Goal: Task Accomplishment & Management: Use online tool/utility

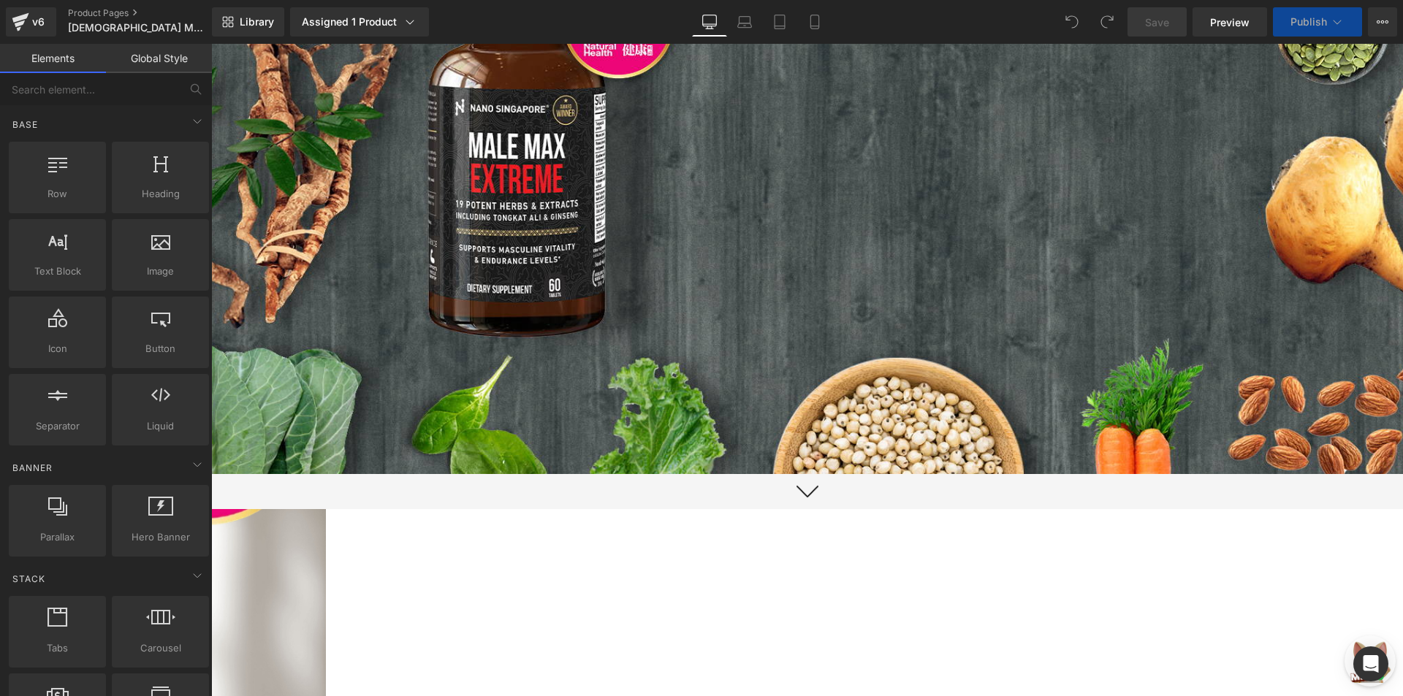
scroll to position [292, 0]
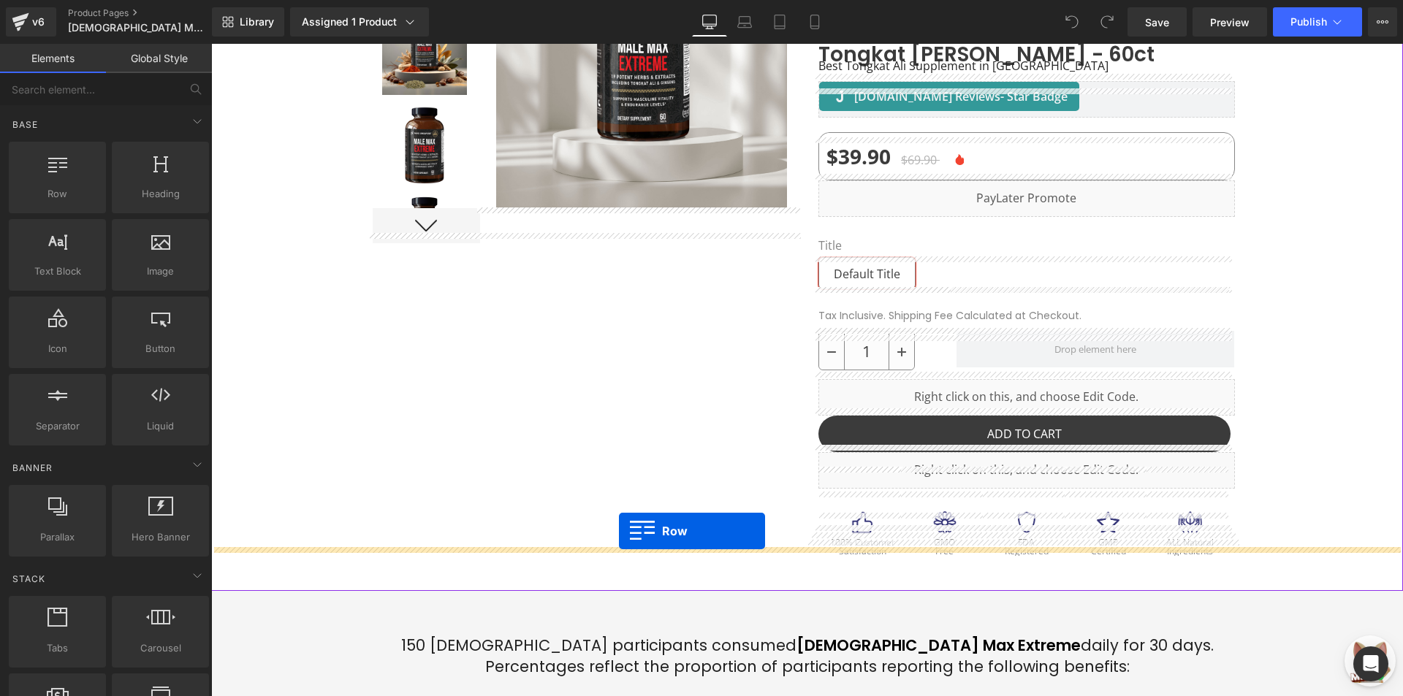
drag, startPoint x: 418, startPoint y: 297, endPoint x: 619, endPoint y: 531, distance: 308.9
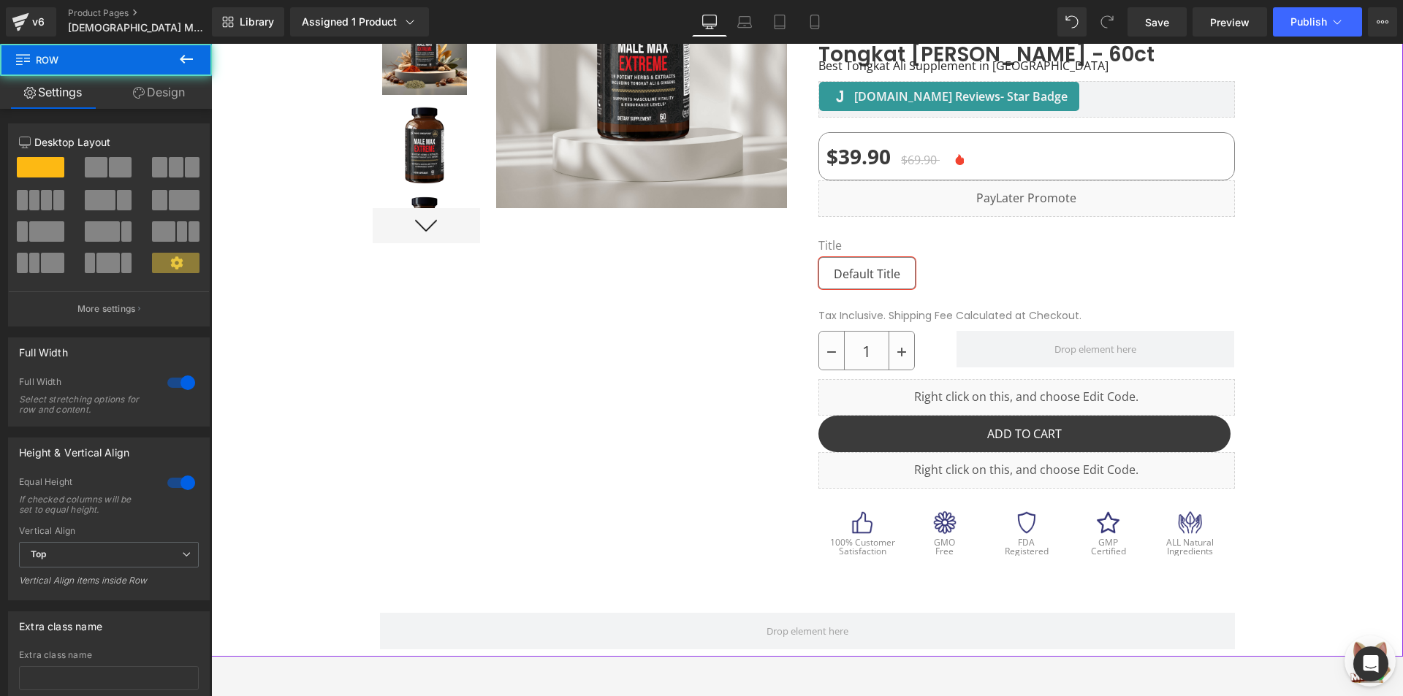
click at [238, 297] on div at bounding box center [807, 264] width 1192 height 783
click at [186, 58] on icon at bounding box center [186, 59] width 13 height 9
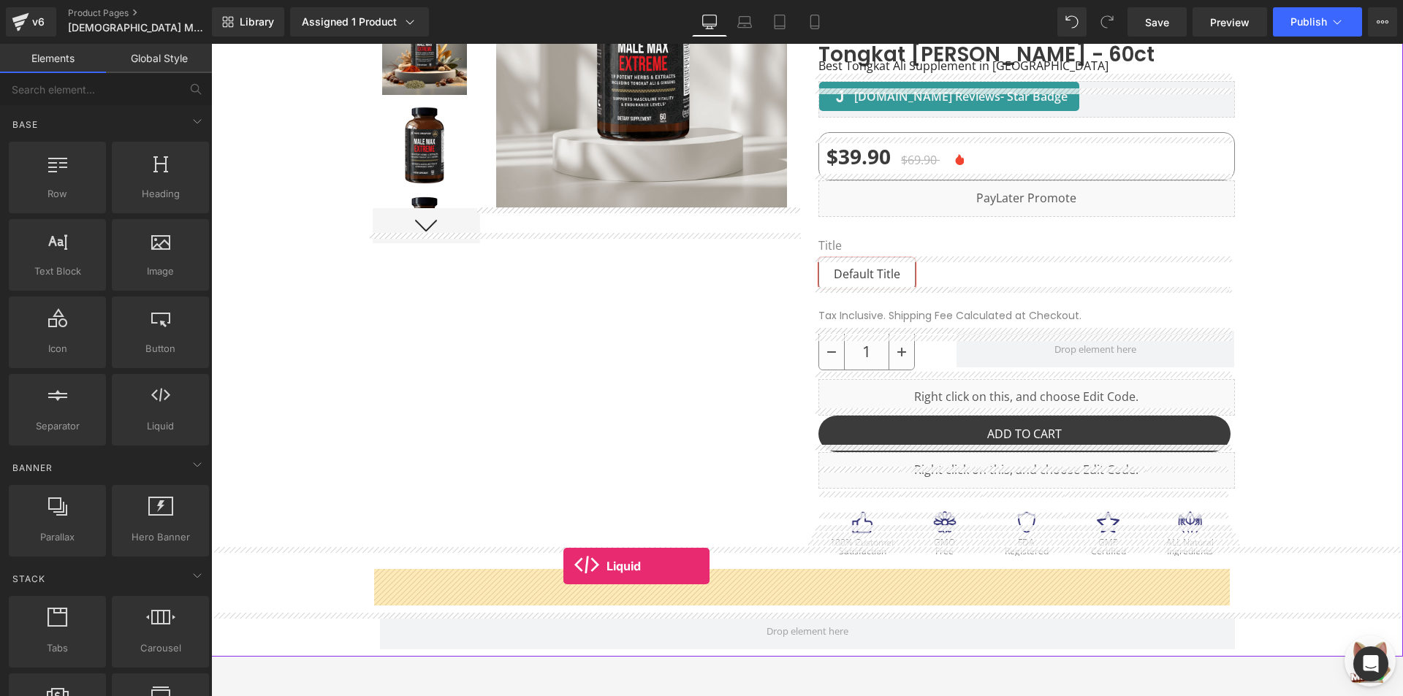
drag, startPoint x: 371, startPoint y: 469, endPoint x: 563, endPoint y: 566, distance: 216.0
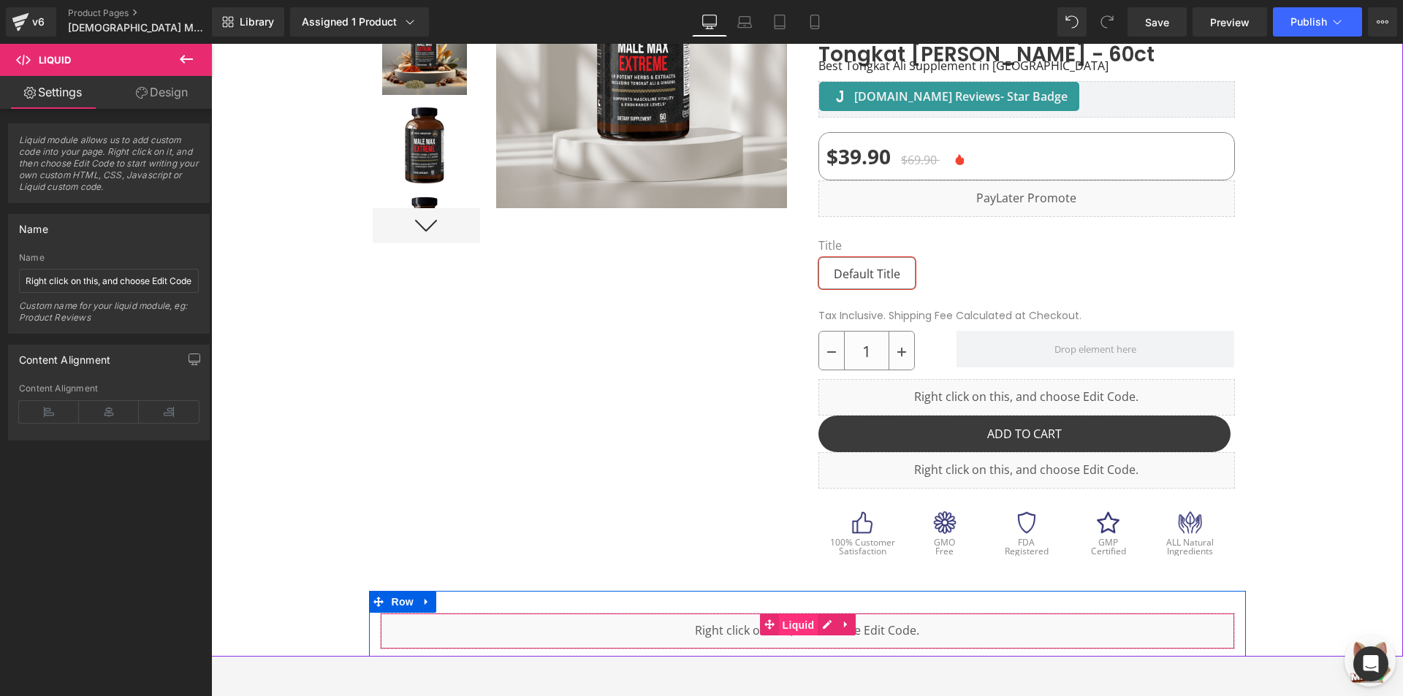
click at [799, 615] on span "Liquid" at bounding box center [798, 626] width 39 height 22
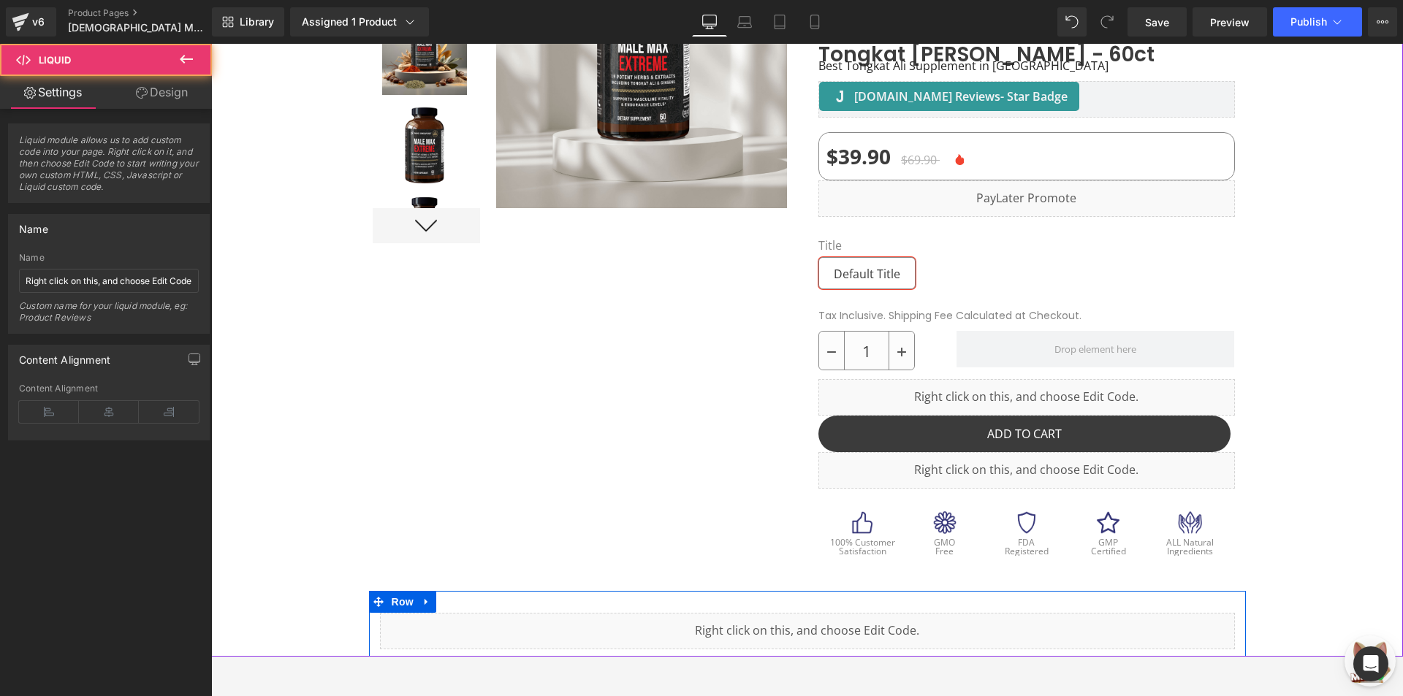
click at [822, 620] on icon at bounding box center [823, 624] width 8 height 9
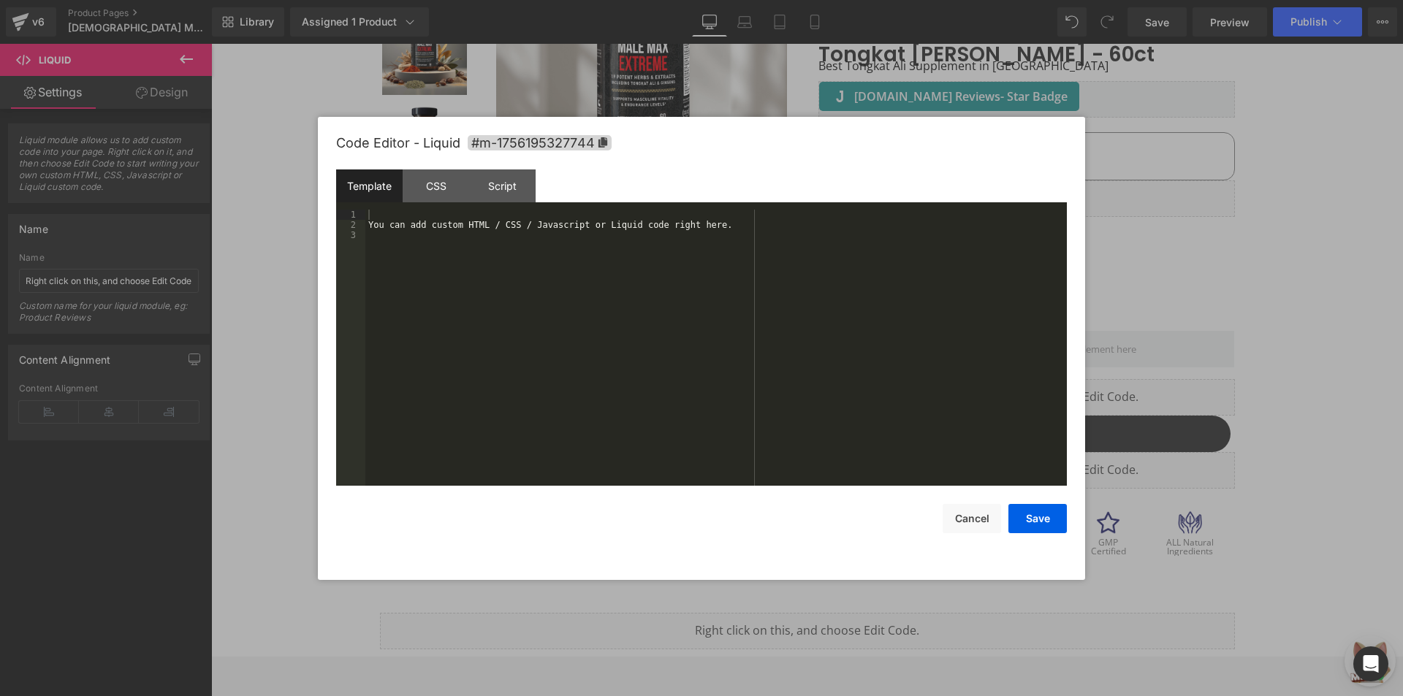
click at [675, 327] on div "You can add custom HTML / CSS / Javascript or Liquid code right here." at bounding box center [716, 358] width 702 height 297
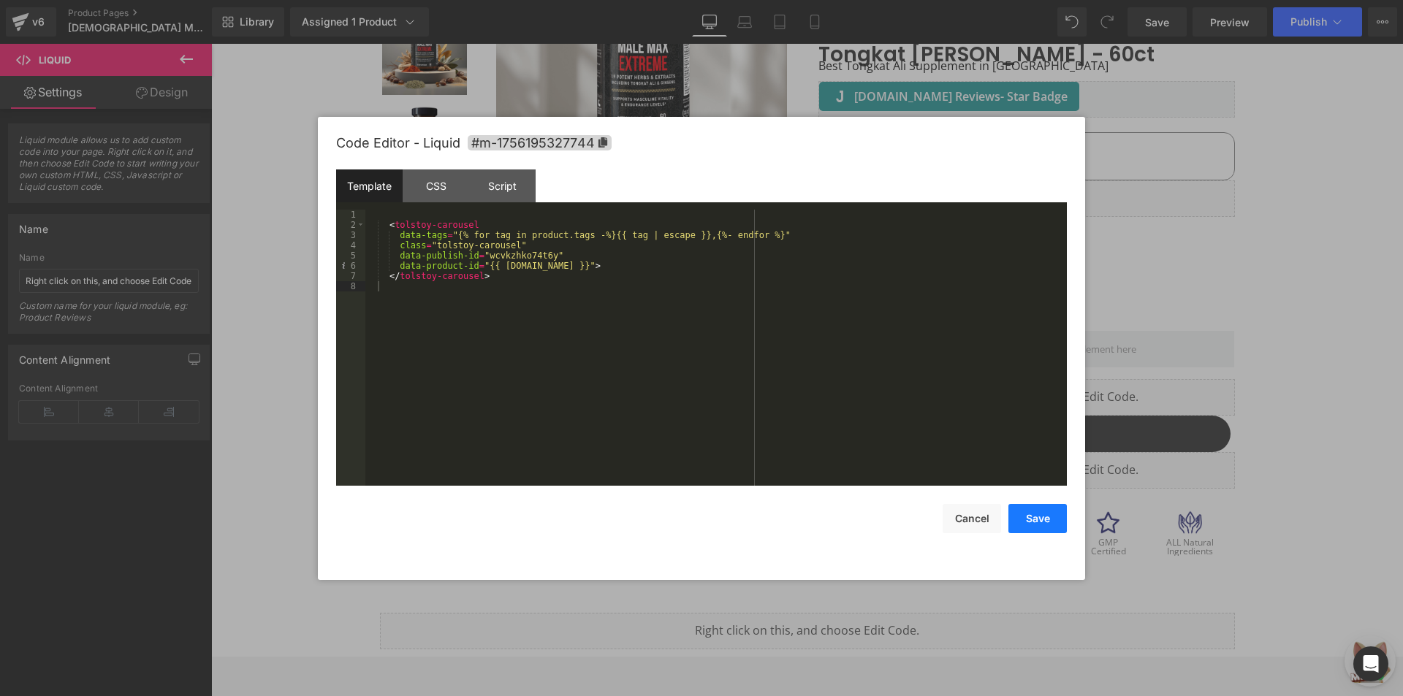
click at [1032, 514] on button "Save" at bounding box center [1037, 518] width 58 height 29
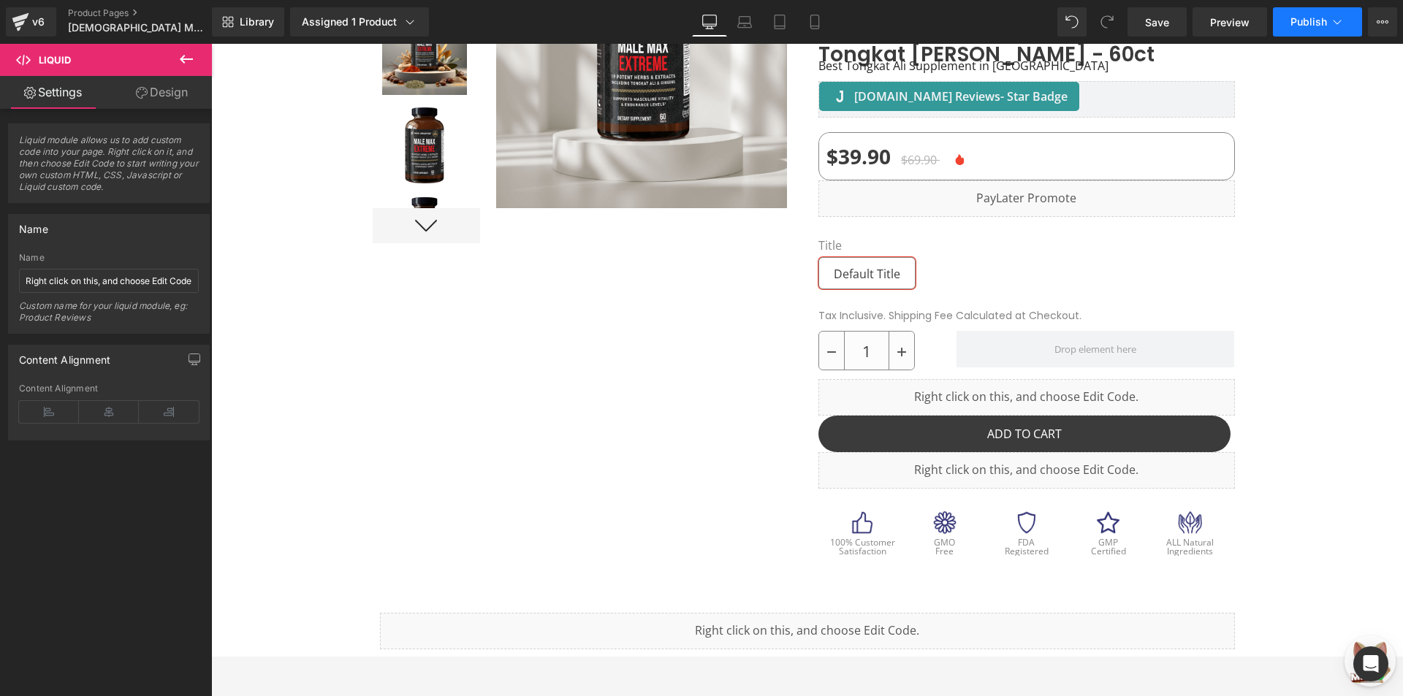
click at [1326, 35] on button "Publish" at bounding box center [1317, 21] width 89 height 29
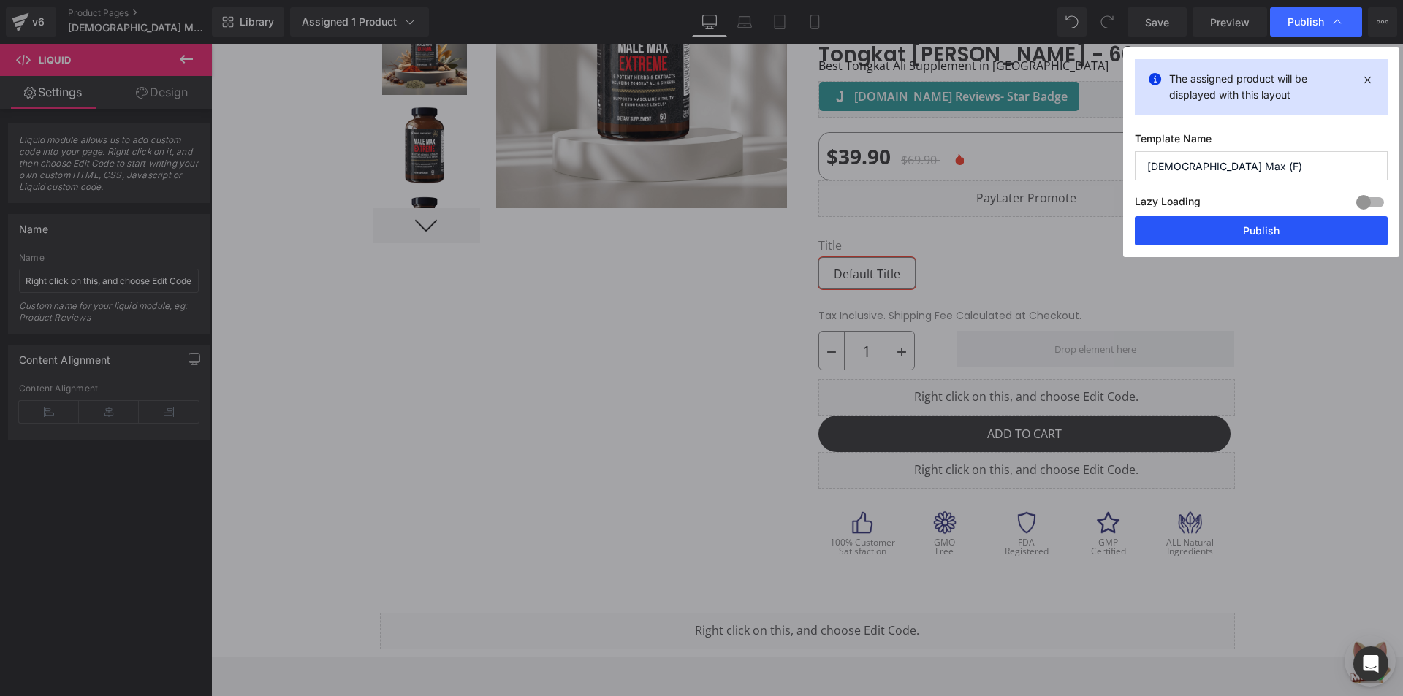
drag, startPoint x: 1295, startPoint y: 213, endPoint x: 1292, endPoint y: 224, distance: 10.6
click at [1294, 213] on div "Lazy Loading Build Upgrade plan to unlock" at bounding box center [1261, 204] width 253 height 24
click at [0, 0] on button "Publish" at bounding box center [0, 0] width 0 height 0
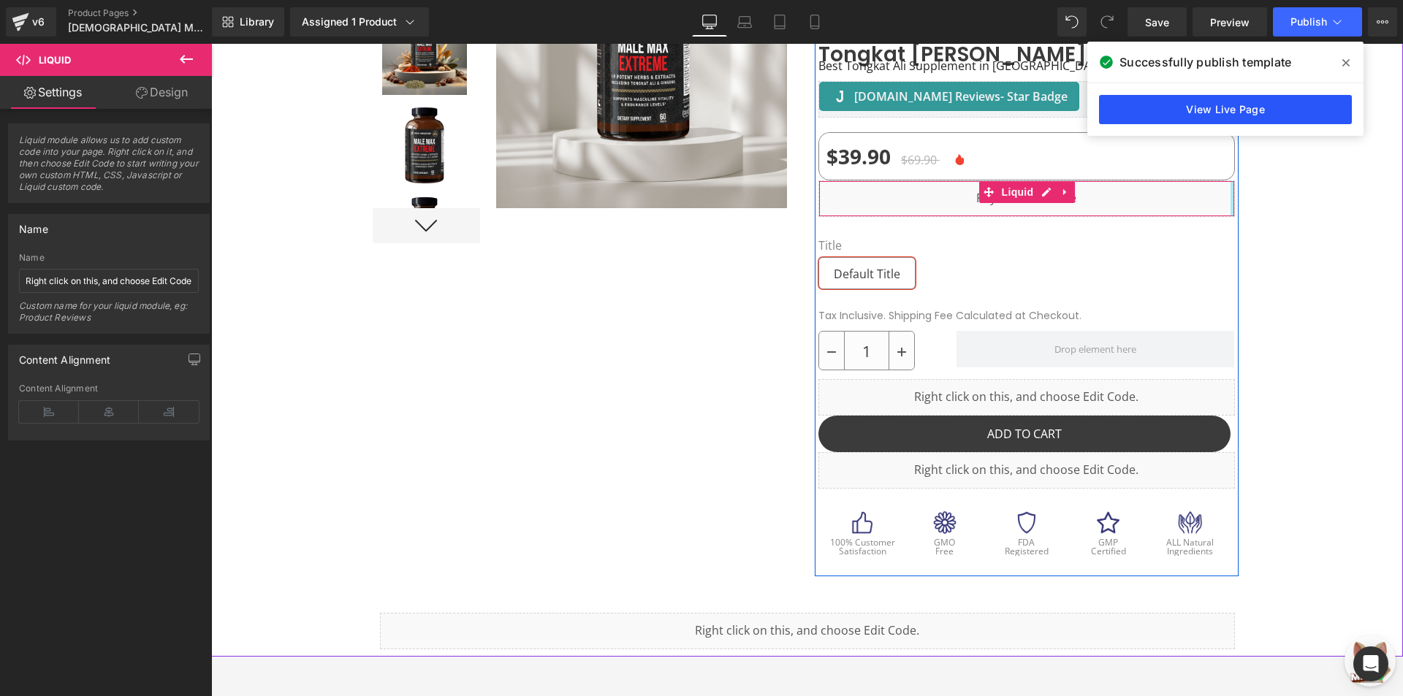
click at [0, 0] on link "View Live Page" at bounding box center [0, 0] width 0 height 0
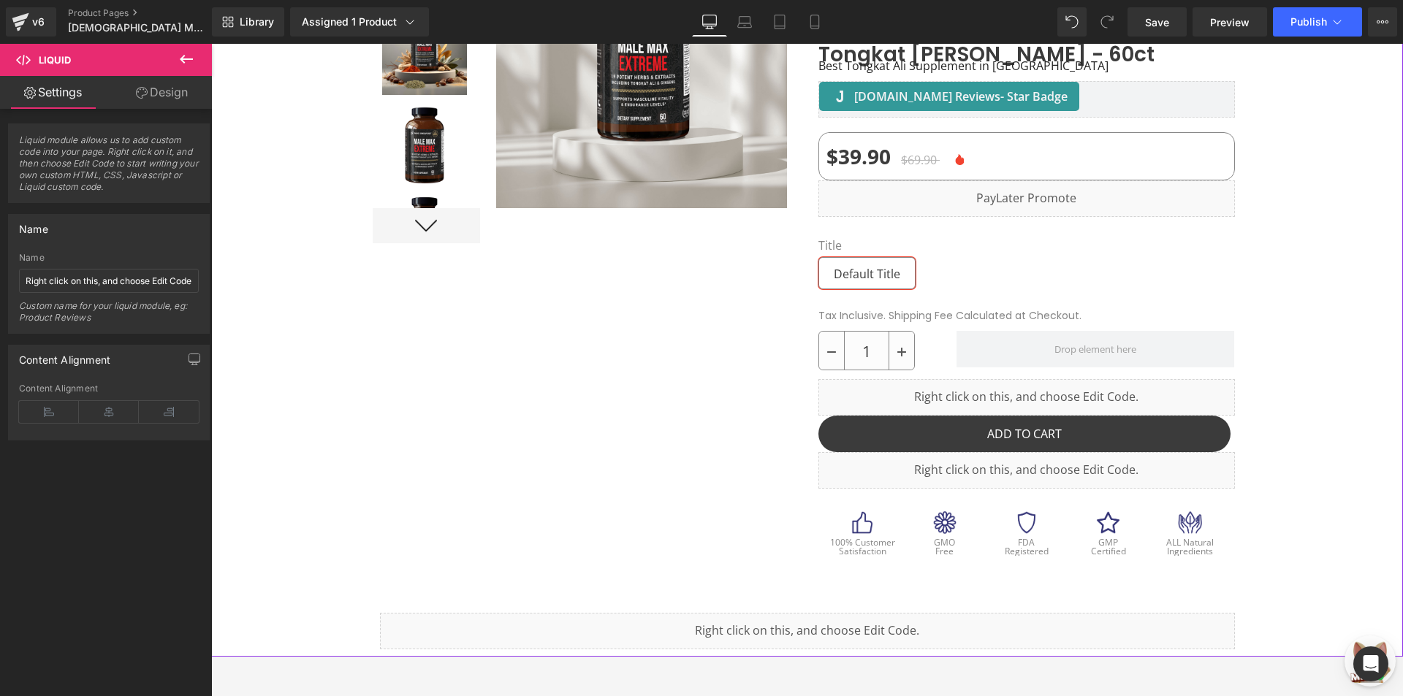
click at [678, 591] on div "Liquid Row" at bounding box center [807, 624] width 877 height 66
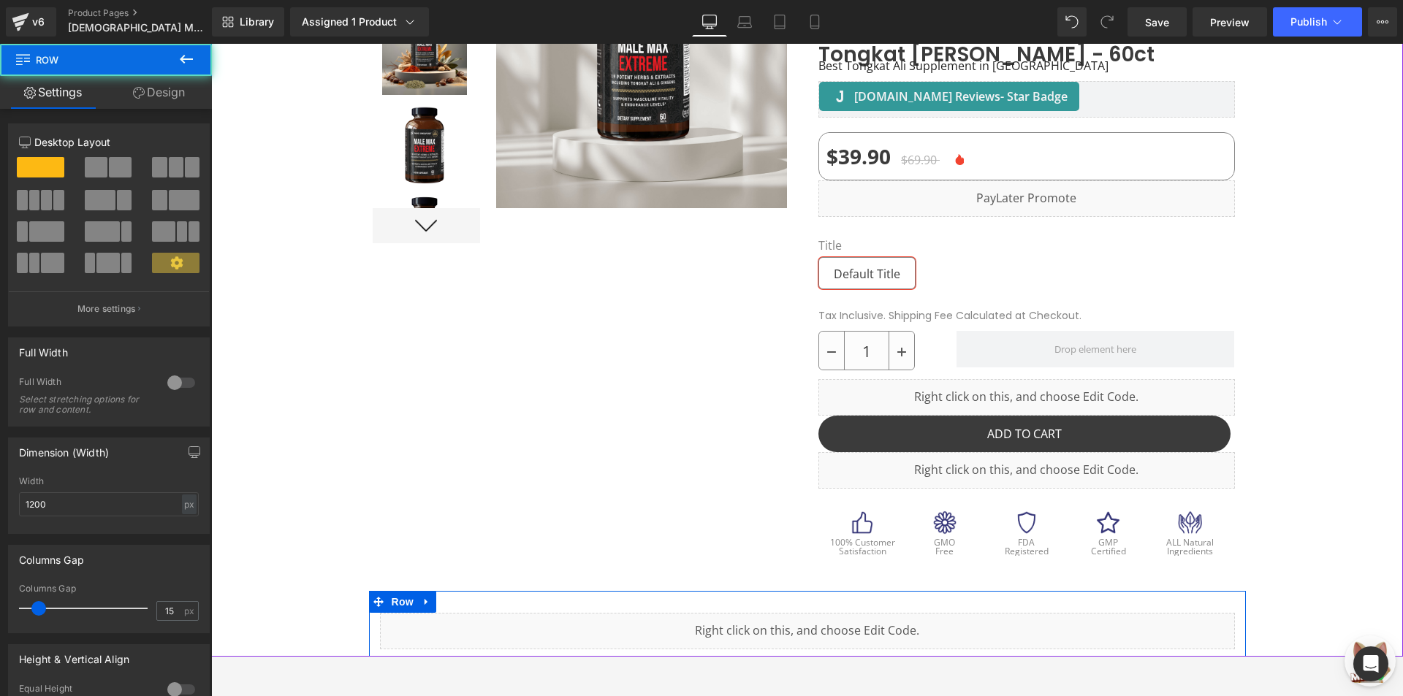
click at [689, 591] on div at bounding box center [807, 593] width 877 height 4
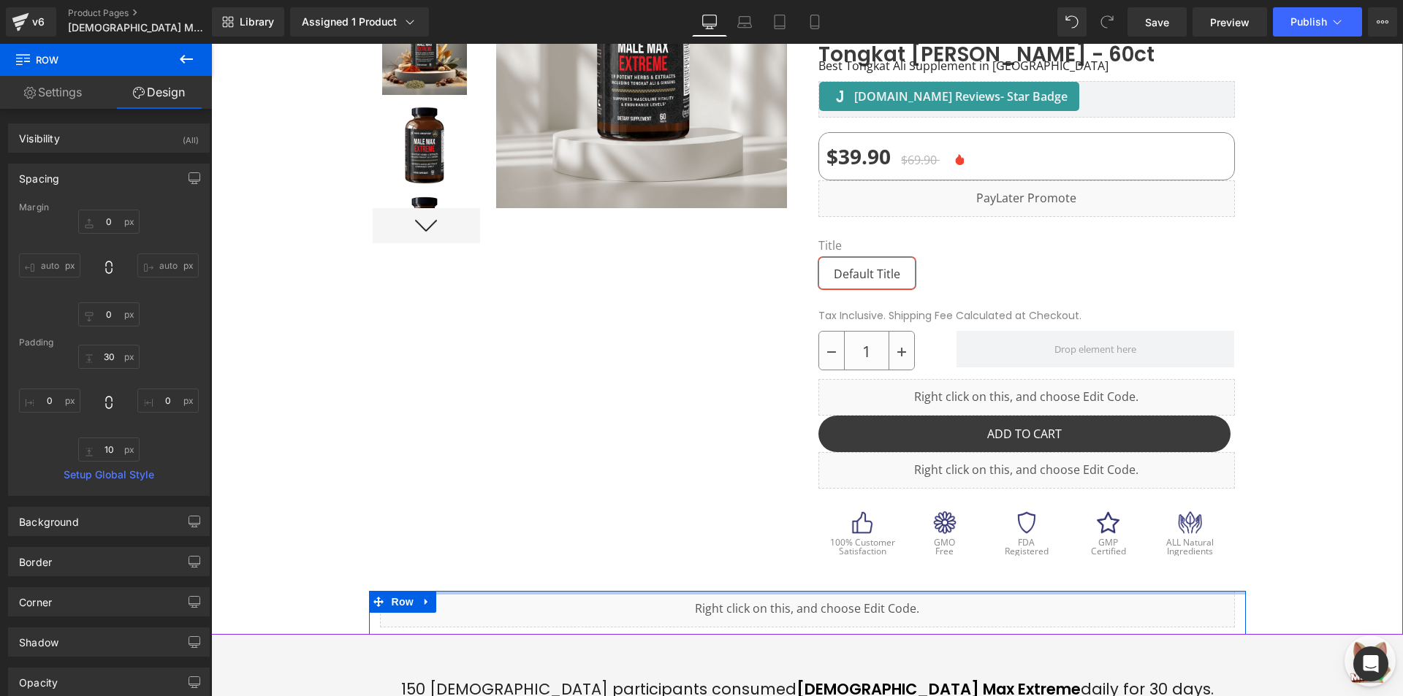
drag, startPoint x: 683, startPoint y: 561, endPoint x: 695, endPoint y: 499, distance: 63.2
click at [694, 498] on div at bounding box center [807, 253] width 1192 height 761
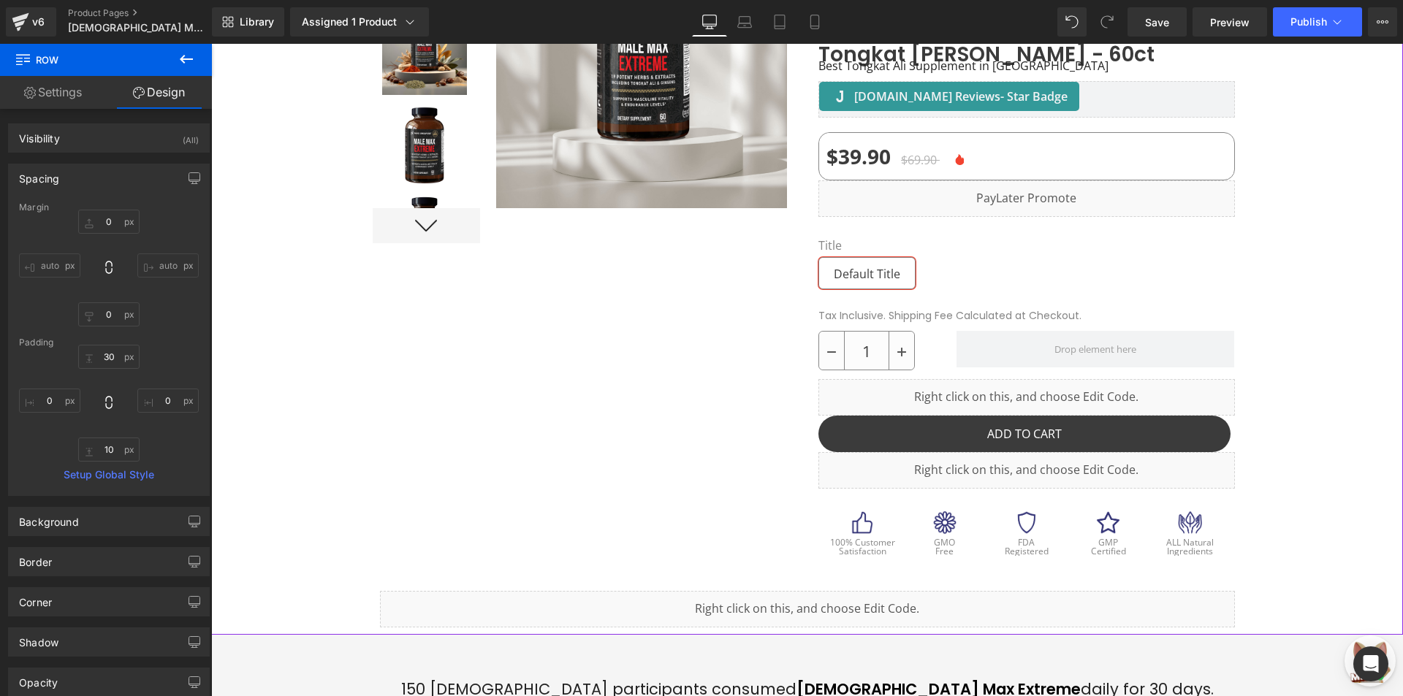
drag, startPoint x: 683, startPoint y: 551, endPoint x: 704, endPoint y: 504, distance: 52.0
click at [705, 498] on div at bounding box center [807, 253] width 1192 height 761
click at [1311, 24] on span "Publish" at bounding box center [1309, 22] width 37 height 12
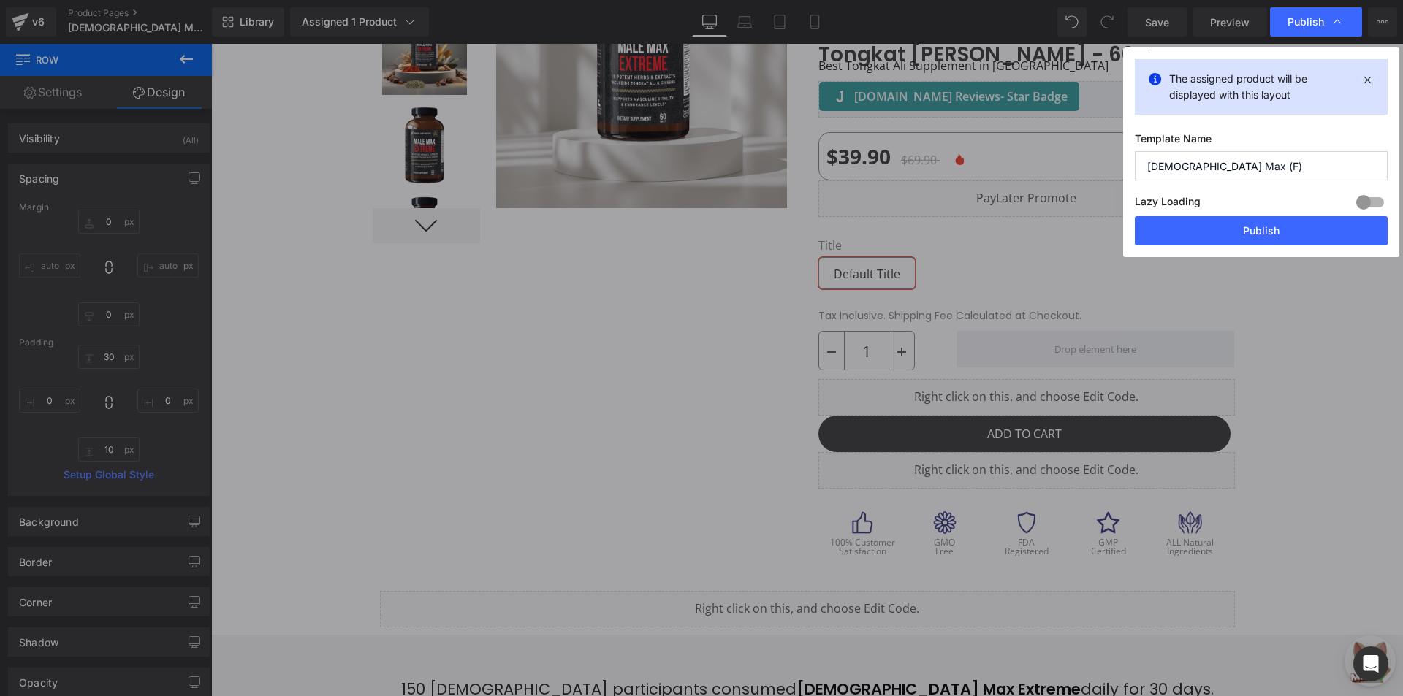
click at [1262, 209] on div "Lazy Loading Build Upgrade plan to unlock" at bounding box center [1261, 204] width 253 height 24
click at [1261, 221] on button "Publish" at bounding box center [1261, 230] width 253 height 29
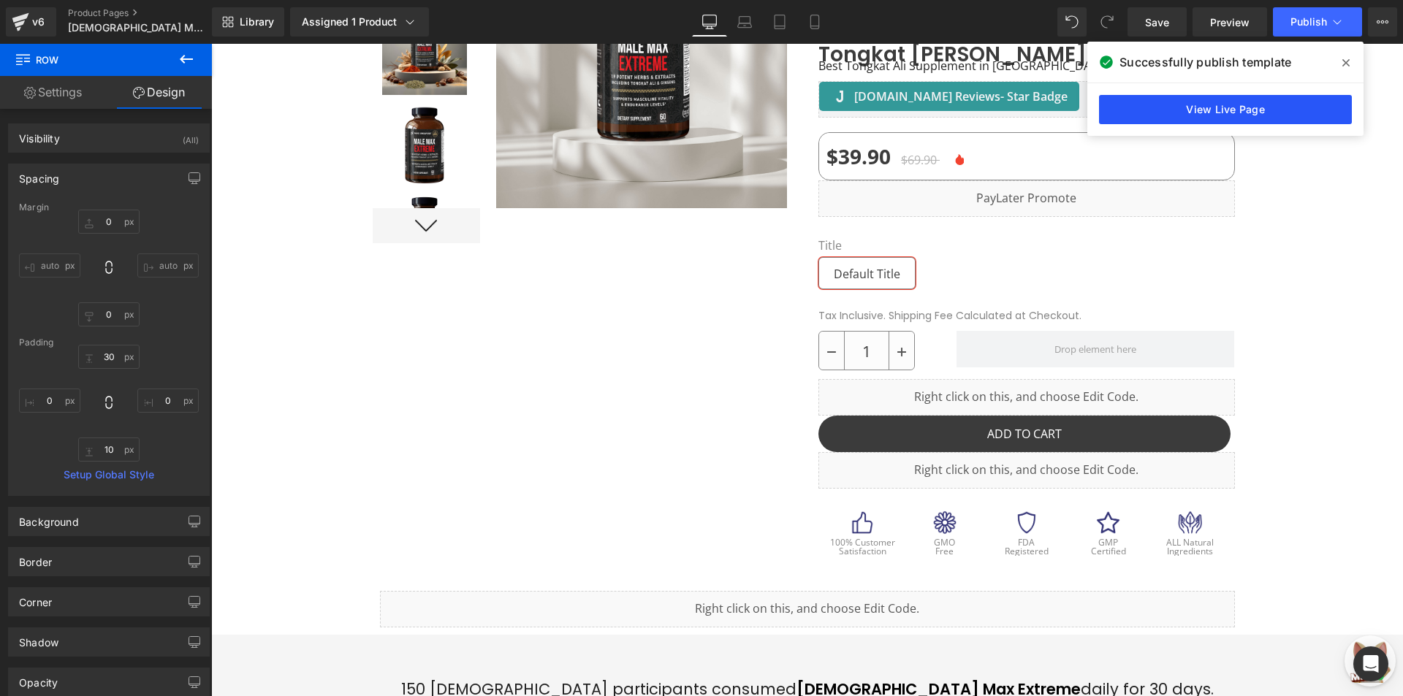
click at [1248, 108] on link "View Live Page" at bounding box center [1225, 109] width 253 height 29
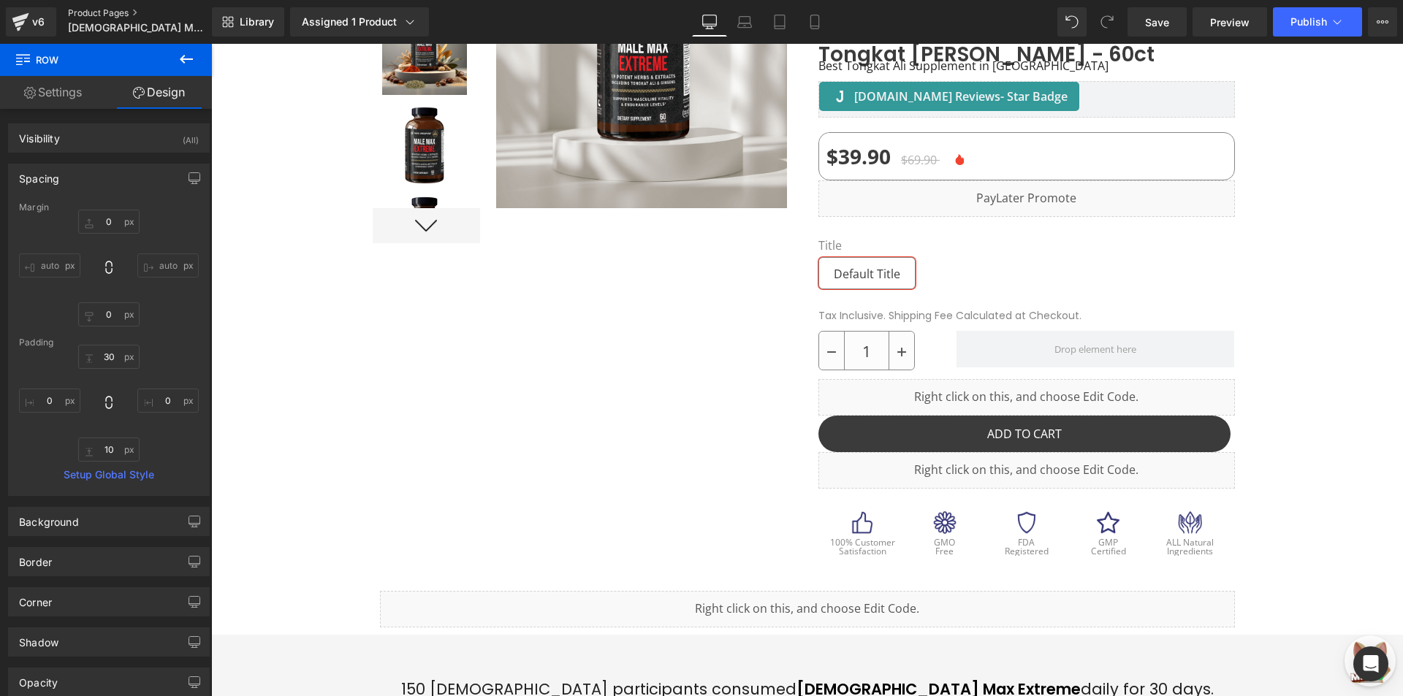
click at [82, 18] on link "Product Pages" at bounding box center [152, 13] width 168 height 12
